Goal: Task Accomplishment & Management: Use online tool/utility

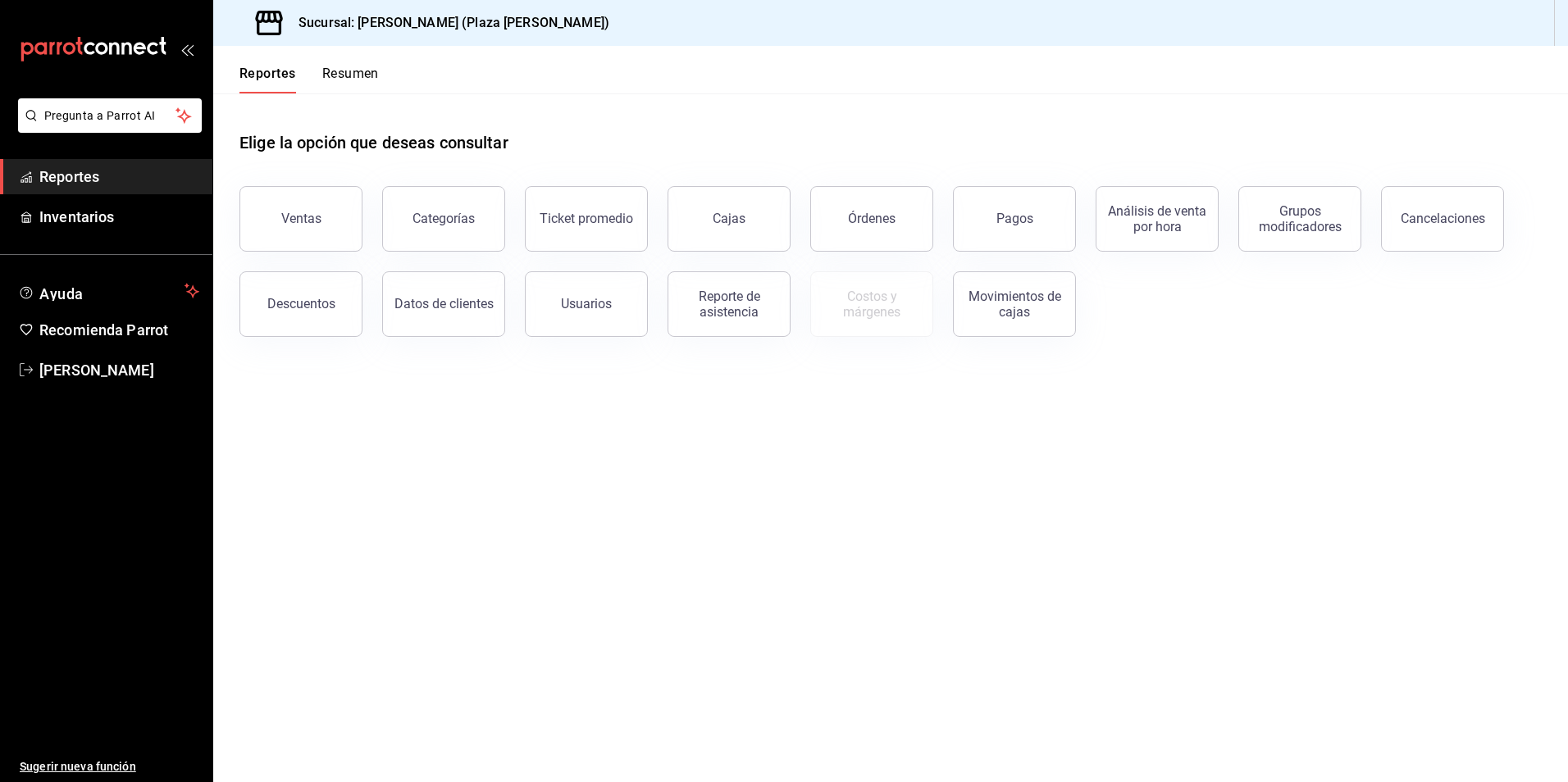
click at [329, 224] on button "Ventas" at bounding box center [300, 219] width 123 height 66
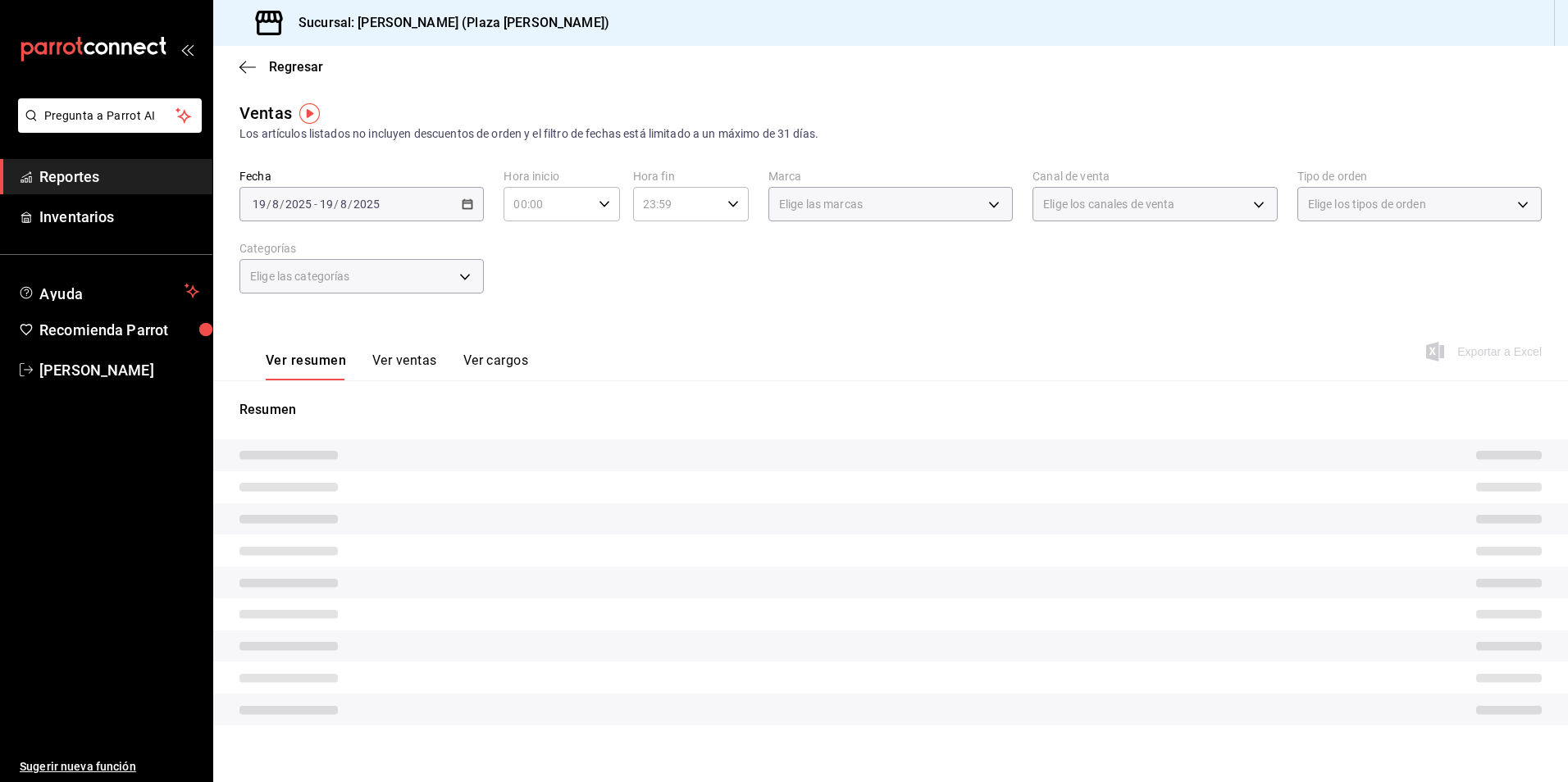
click at [78, 181] on span "Reportes" at bounding box center [120, 177] width 160 height 22
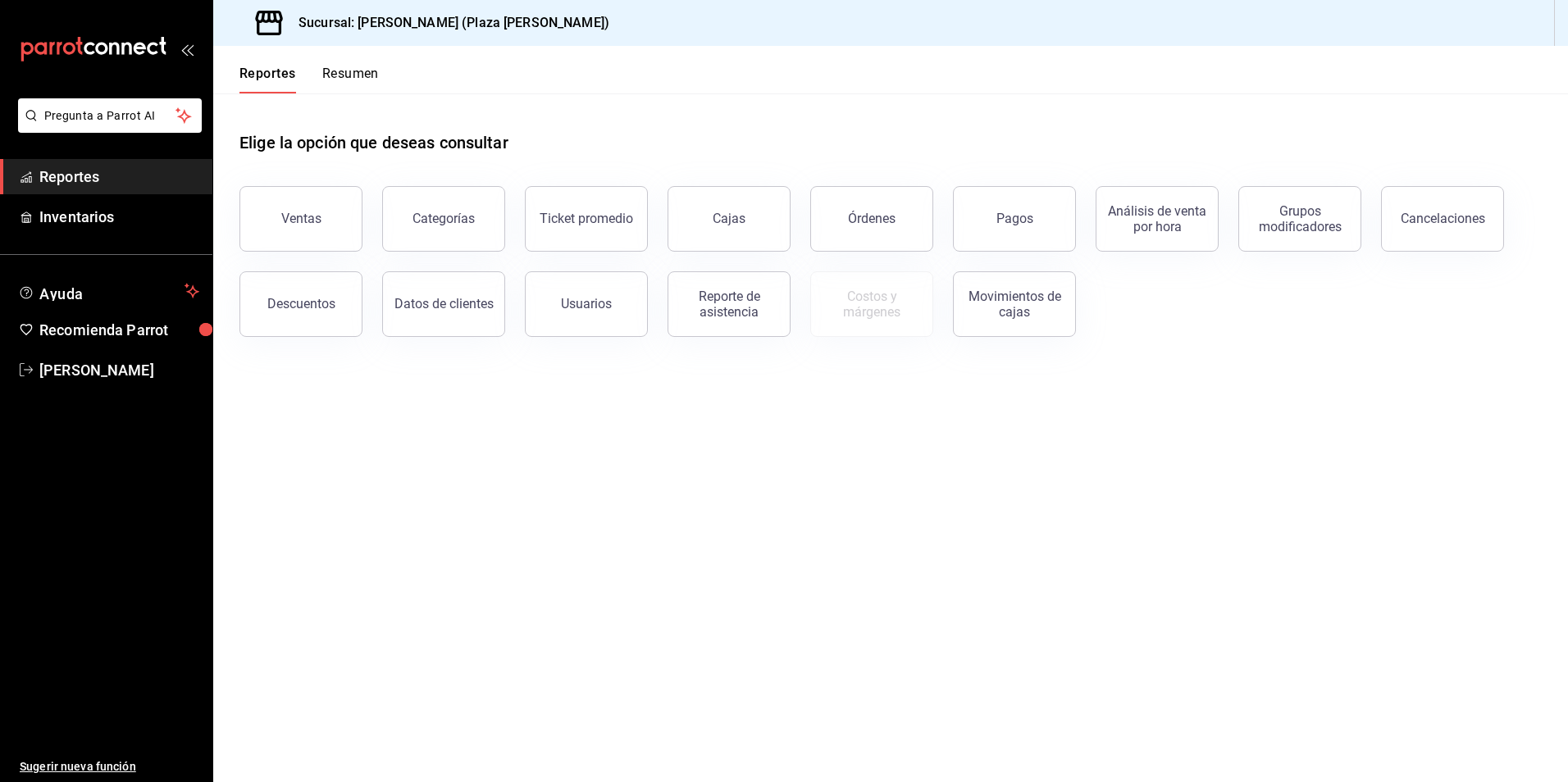
click at [357, 75] on button "Resumen" at bounding box center [351, 80] width 57 height 28
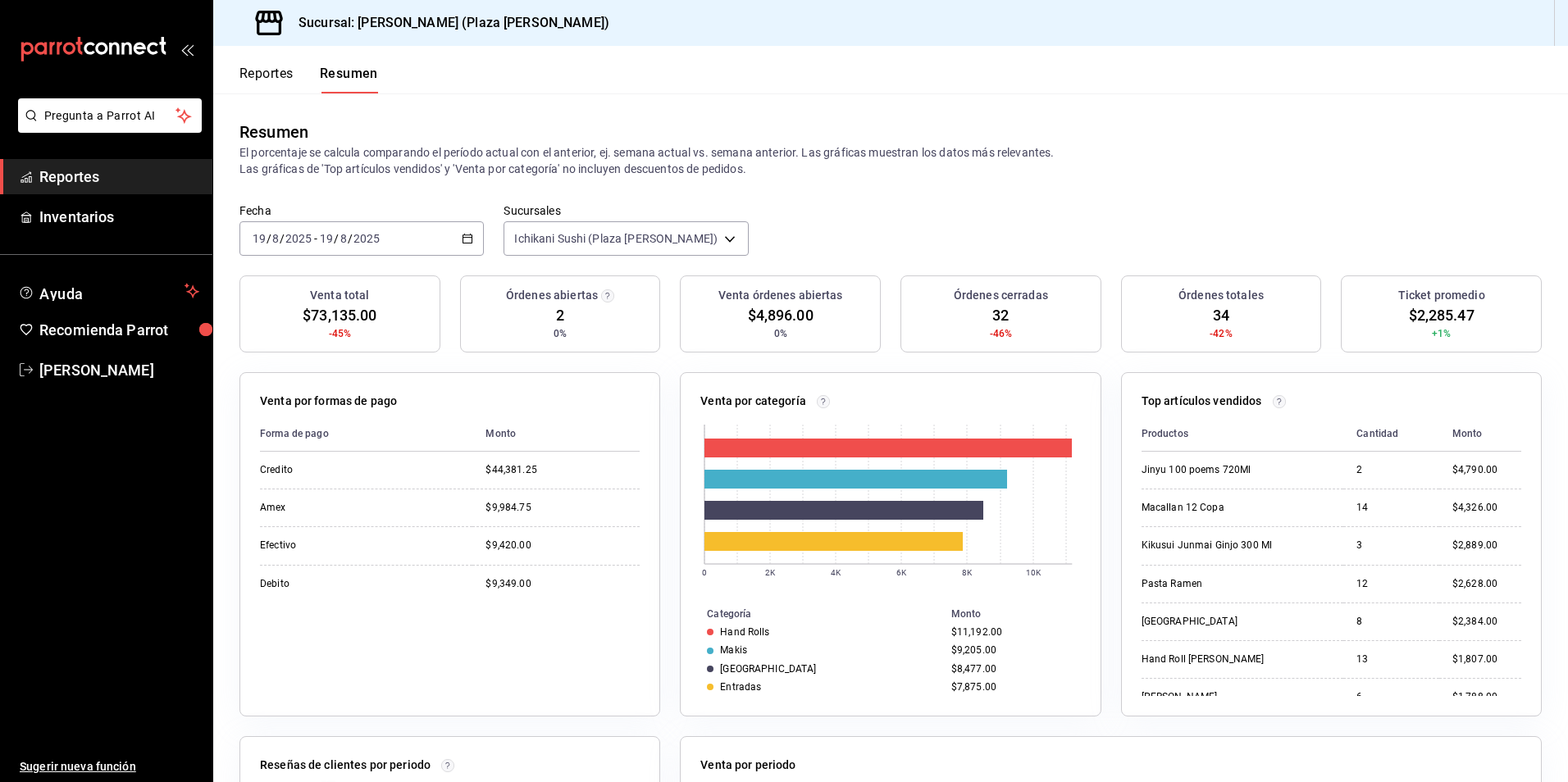
click at [765, 239] on div "Fecha 2025-08-19 19 / 8 / 2025 - 2025-08-19 19 / 8 / 2025 Sucursales Ichikani S…" at bounding box center [890, 239] width 1354 height 72
click at [815, 219] on div "Fecha 2025-08-19 19 / 8 / 2025 - 2025-08-19 19 / 8 / 2025 Sucursales Ichikani S…" at bounding box center [890, 239] width 1354 height 72
click at [1270, 220] on div "Fecha 2025-08-19 19 / 8 / 2025 - 2025-08-19 19 / 8 / 2025 Sucursales Ichikani S…" at bounding box center [890, 239] width 1354 height 72
click at [1281, 212] on div "Fecha 2025-08-19 19 / 8 / 2025 - 2025-08-19 19 / 8 / 2025 Sucursales Ichikani S…" at bounding box center [890, 239] width 1354 height 72
